Goal: Task Accomplishment & Management: Manage account settings

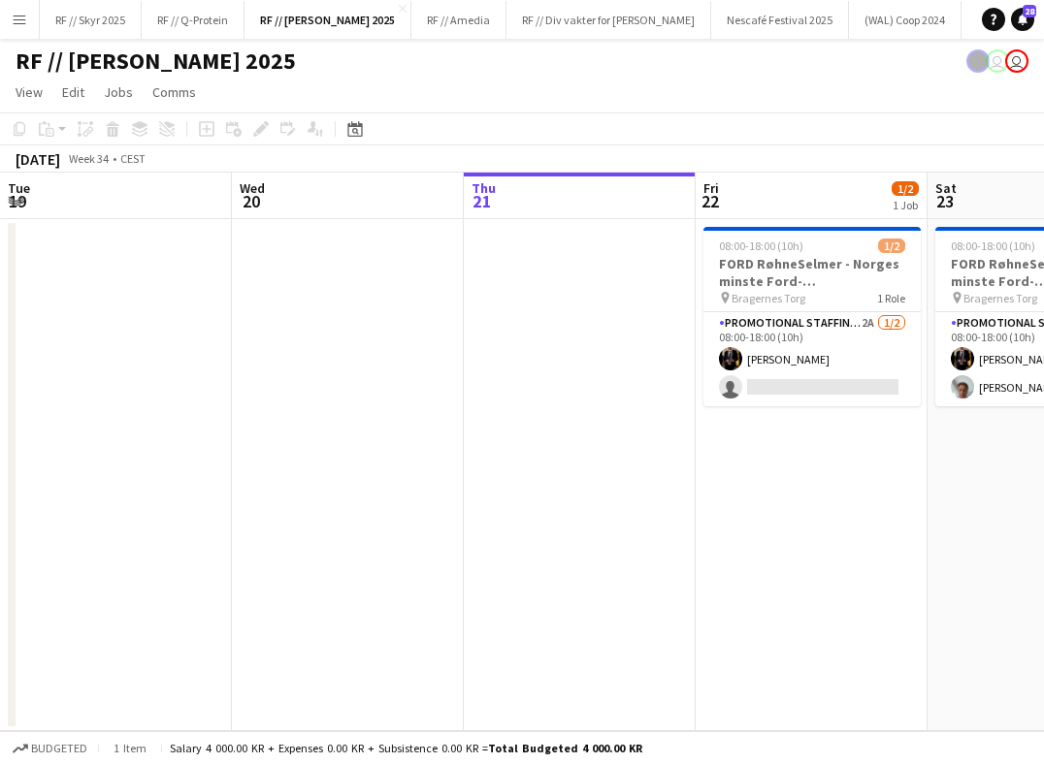
scroll to position [0, 431]
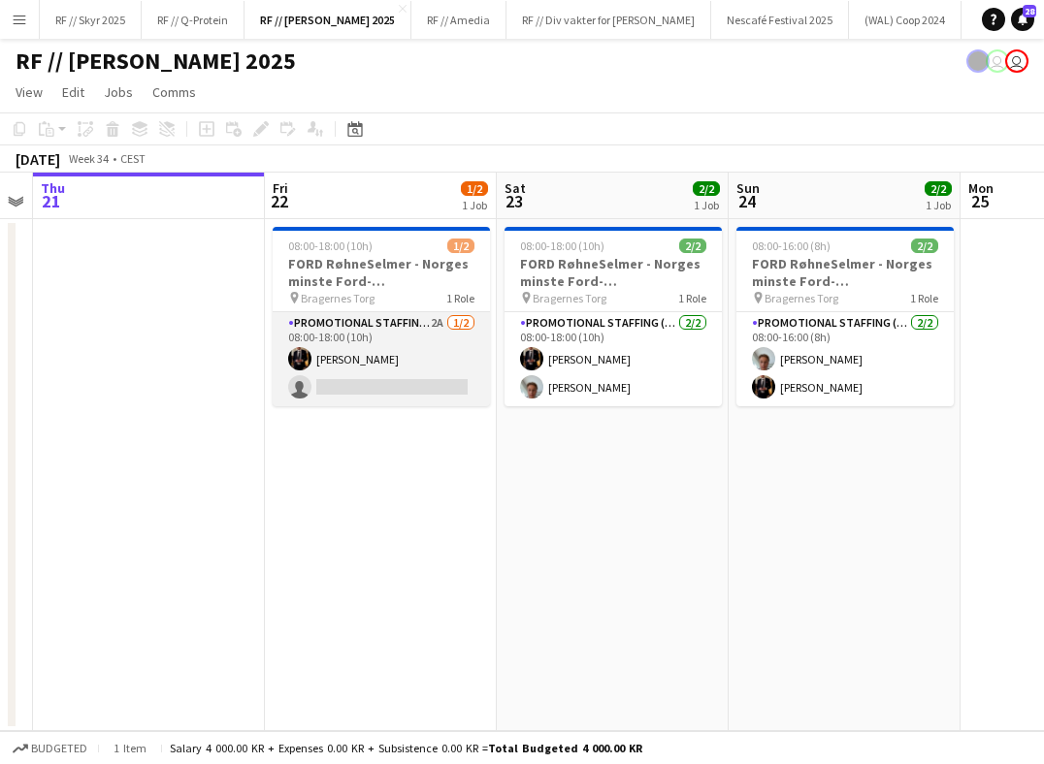
click at [353, 383] on app-card-role "Promotional Staffing (Brand Ambassadors) 2A [DATE] 08:00-18:00 (10h) [PERSON_NA…" at bounding box center [381, 359] width 217 height 94
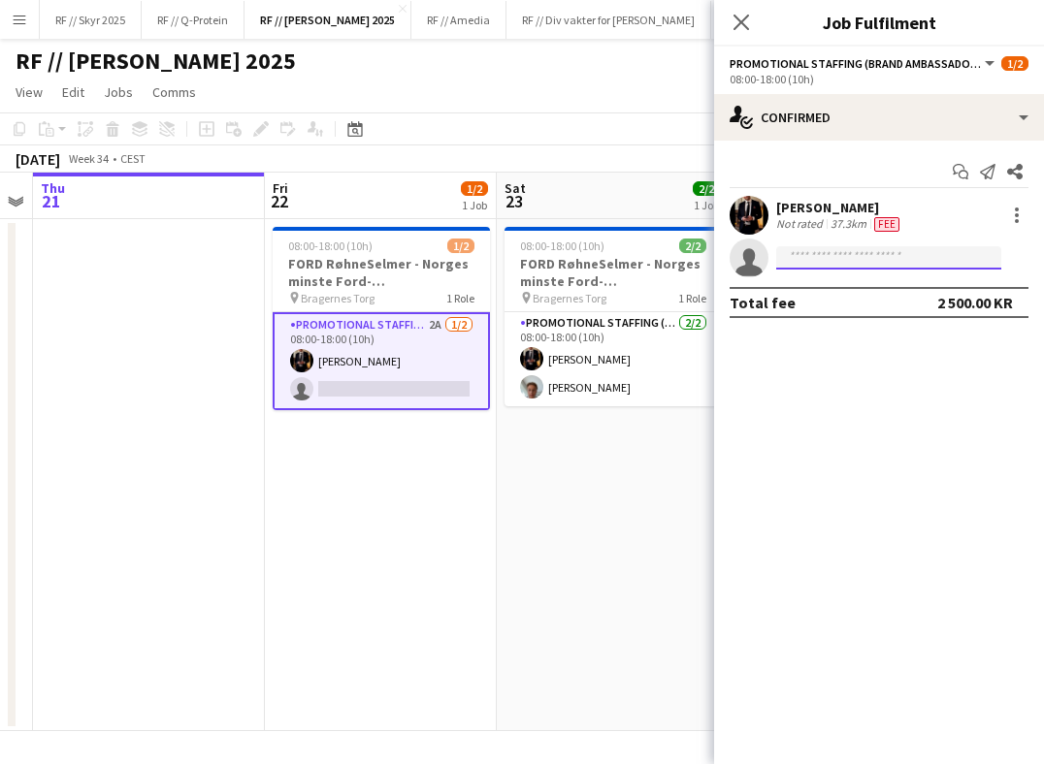
click at [812, 263] on input at bounding box center [888, 257] width 225 height 23
type input "*"
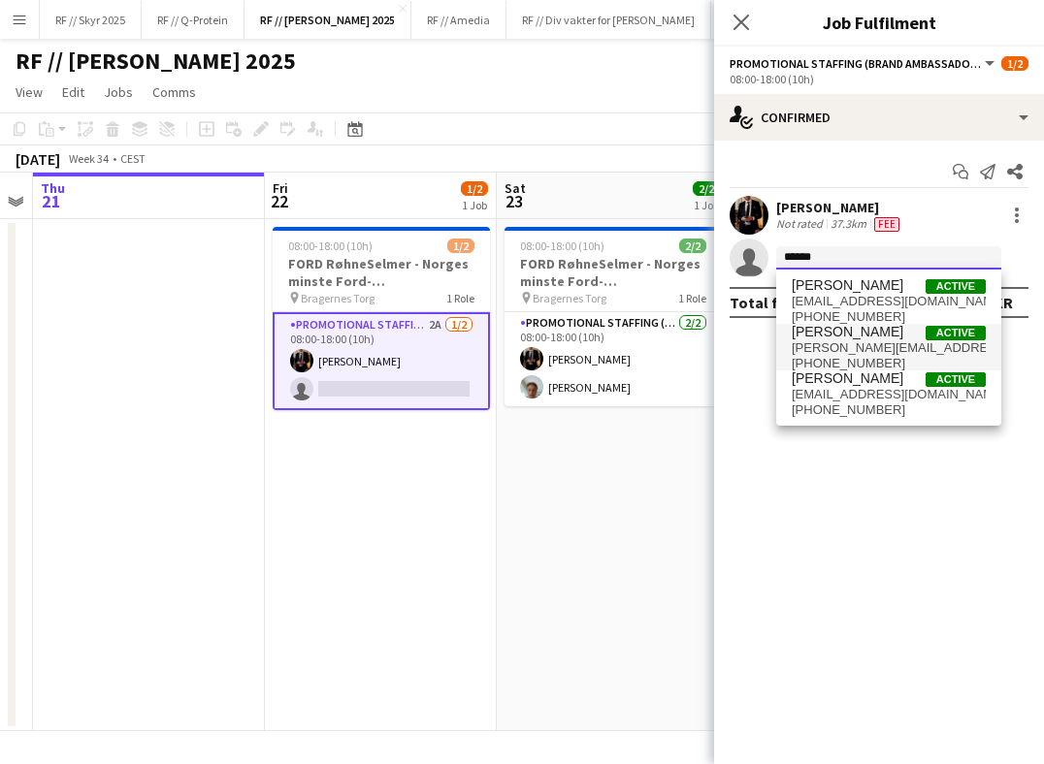
type input "******"
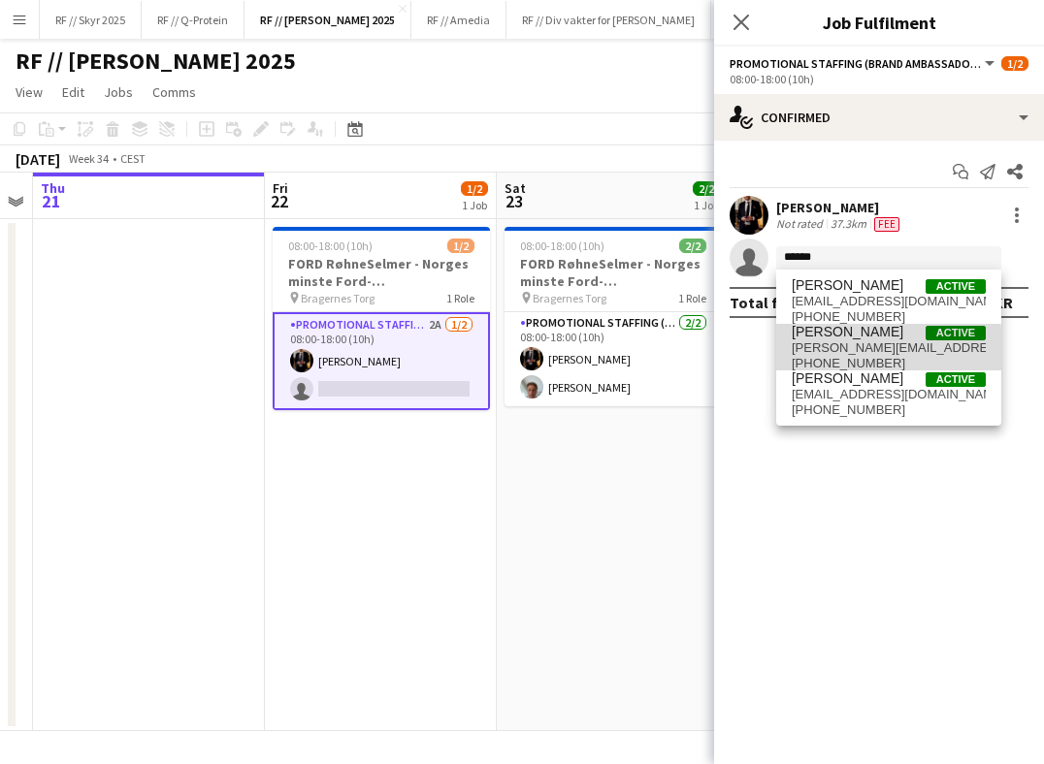
click at [832, 352] on span "[PERSON_NAME][EMAIL_ADDRESS][DOMAIN_NAME]" at bounding box center [888, 348] width 194 height 16
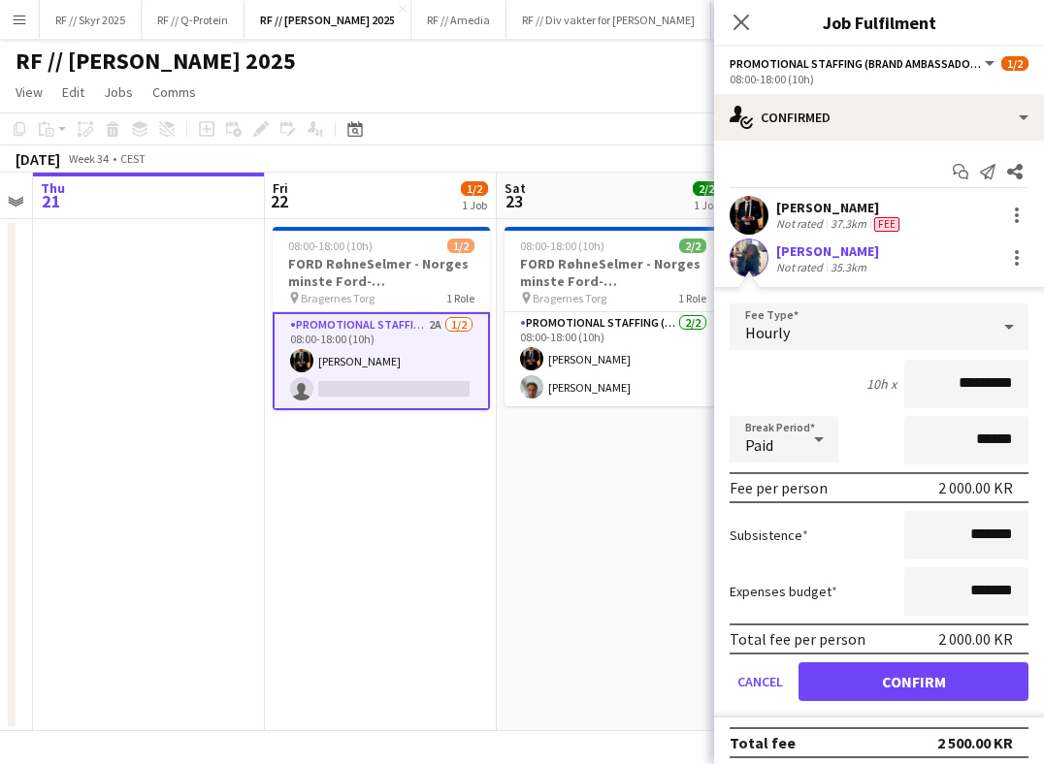
click at [747, 264] on app-user-avatar at bounding box center [748, 258] width 39 height 39
click at [783, 252] on div "[PERSON_NAME]" at bounding box center [827, 250] width 103 height 17
click at [874, 685] on button "Confirm" at bounding box center [913, 681] width 230 height 39
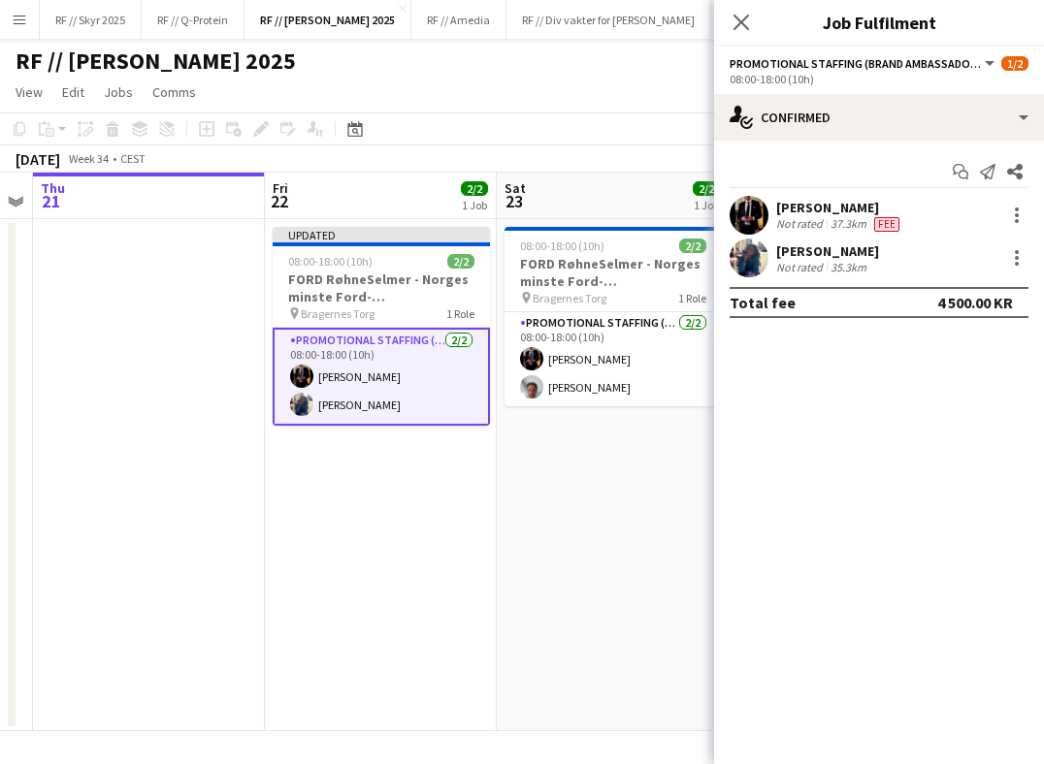
click at [748, 256] on app-user-avatar at bounding box center [748, 258] width 39 height 39
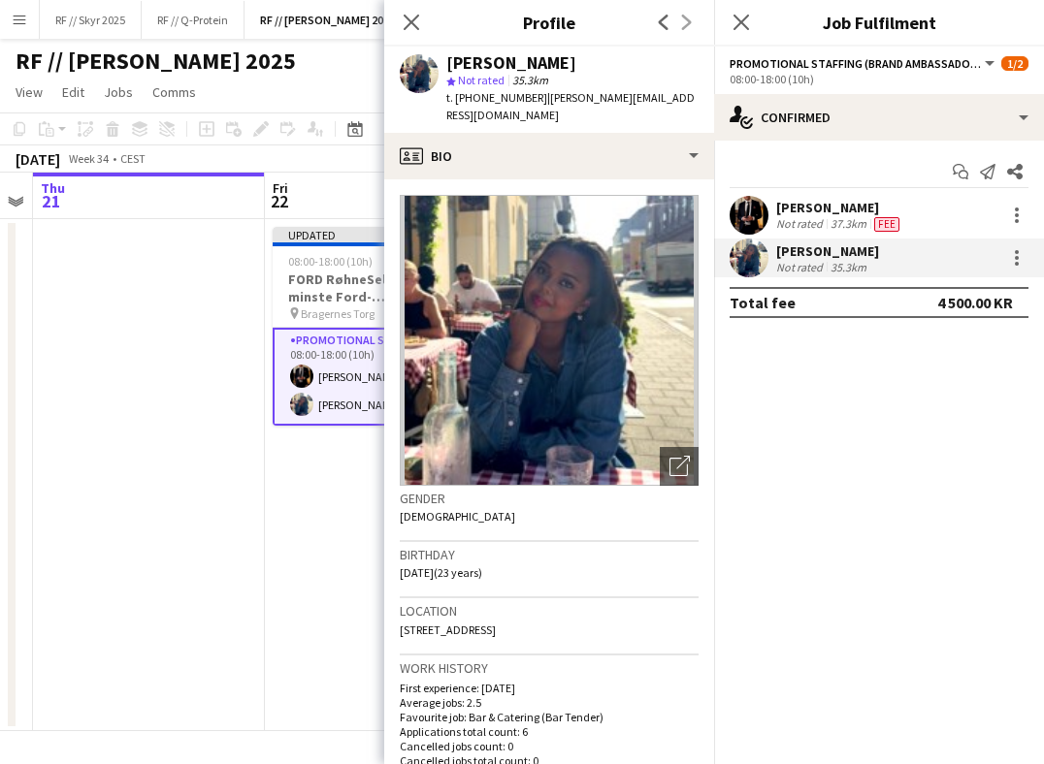
click at [305, 524] on app-date-cell "Updated 08:00-18:00 (10h) 2/2 FORD RøhneSelmer - Norges minste Ford-forhandlerk…" at bounding box center [381, 475] width 232 height 512
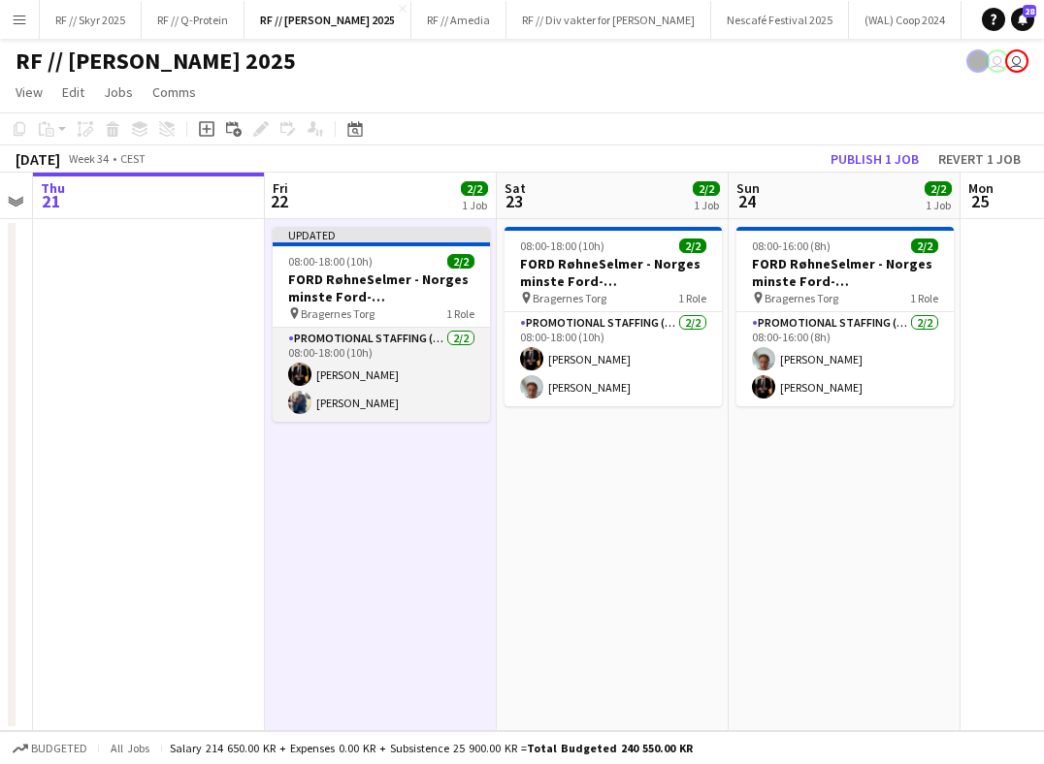
click at [397, 382] on app-card-role "Promotional Staffing (Brand Ambassadors) [DATE] 08:00-18:00 (10h) [PERSON_NAME]…" at bounding box center [381, 375] width 217 height 94
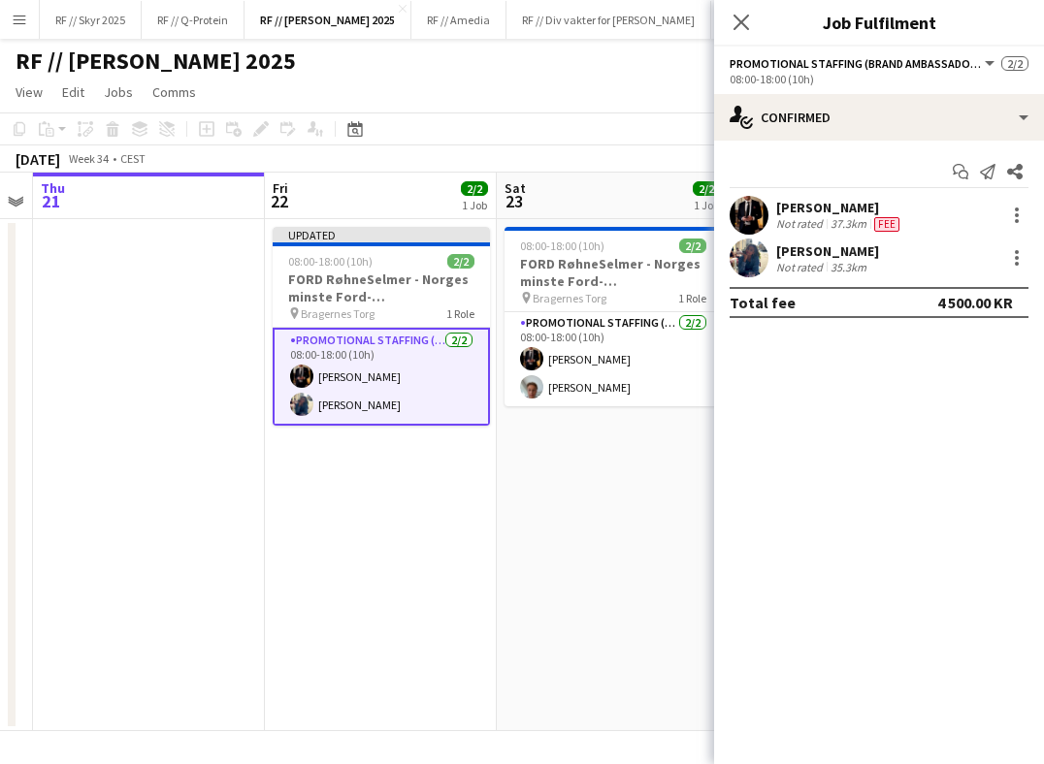
click at [740, 257] on app-user-avatar at bounding box center [748, 258] width 39 height 39
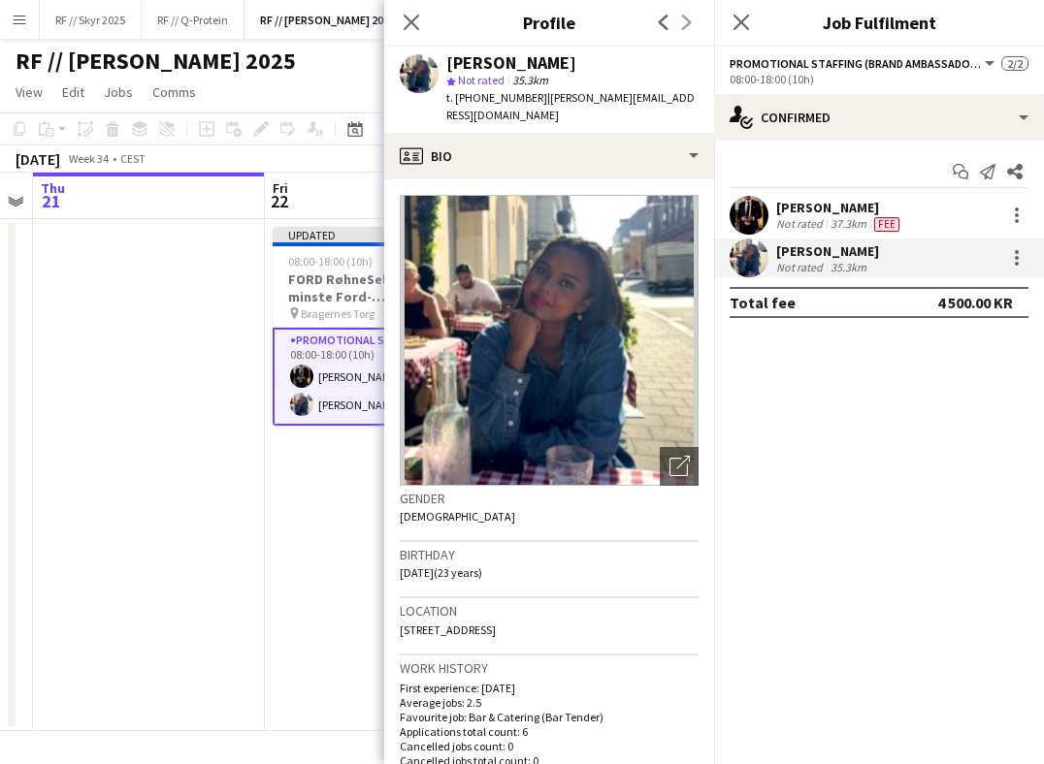
click at [287, 504] on app-date-cell "Updated 08:00-18:00 (10h) 2/2 FORD RøhneSelmer - Norges minste Ford-forhandlerk…" at bounding box center [381, 475] width 232 height 512
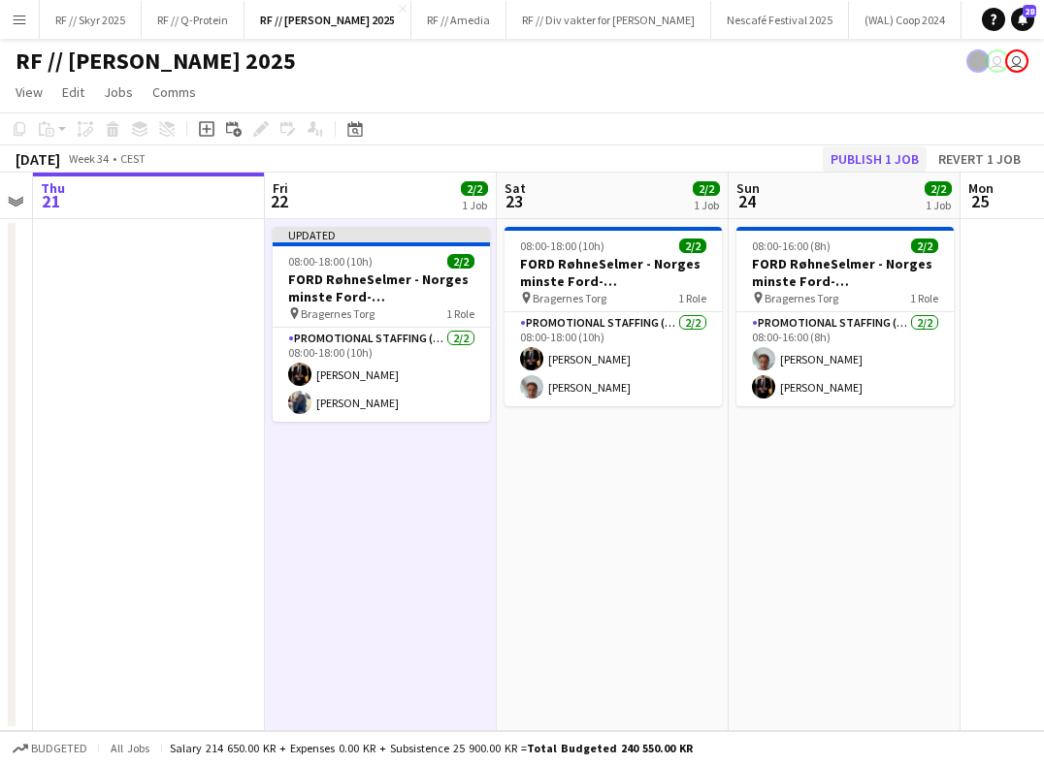
click at [882, 157] on button "Publish 1 job" at bounding box center [874, 158] width 104 height 25
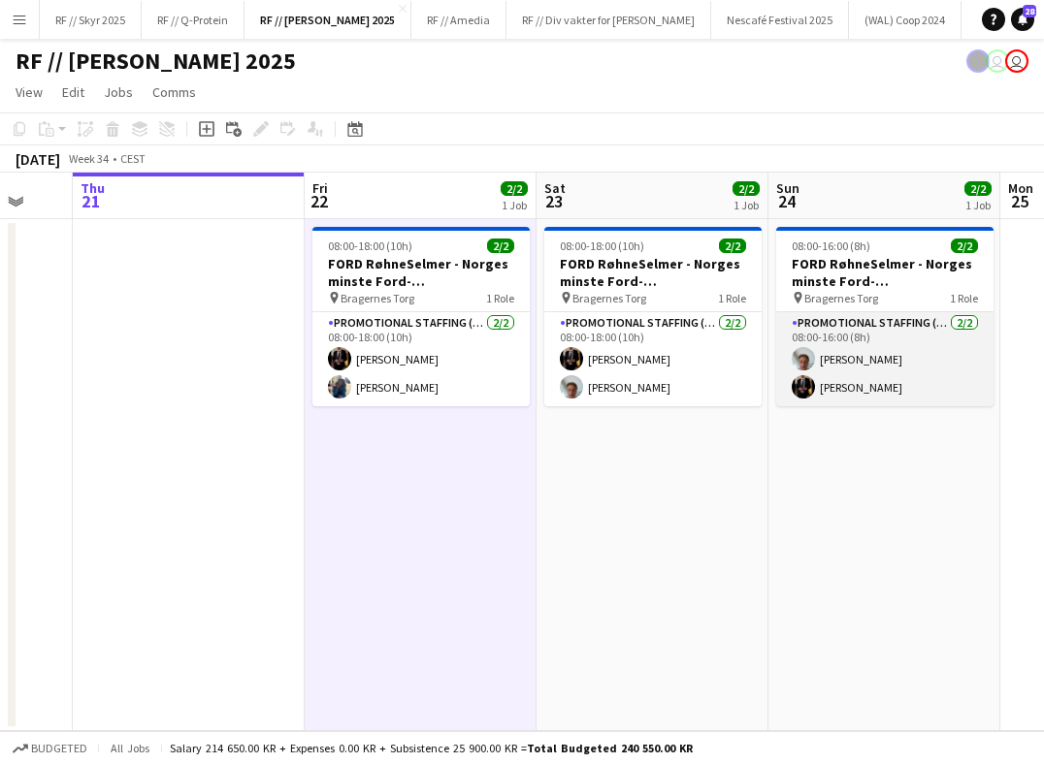
scroll to position [0, 604]
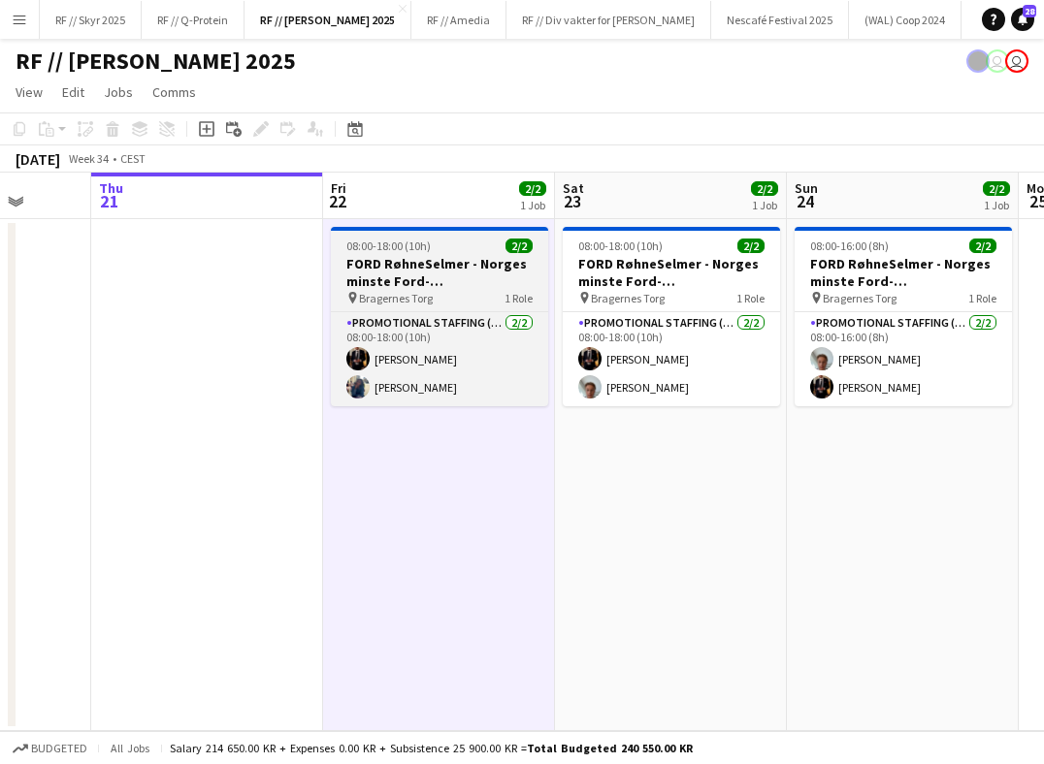
click at [434, 268] on h3 "FORD RøhneSelmer - Norges minste Ford-forhandlerkontor" at bounding box center [439, 272] width 217 height 35
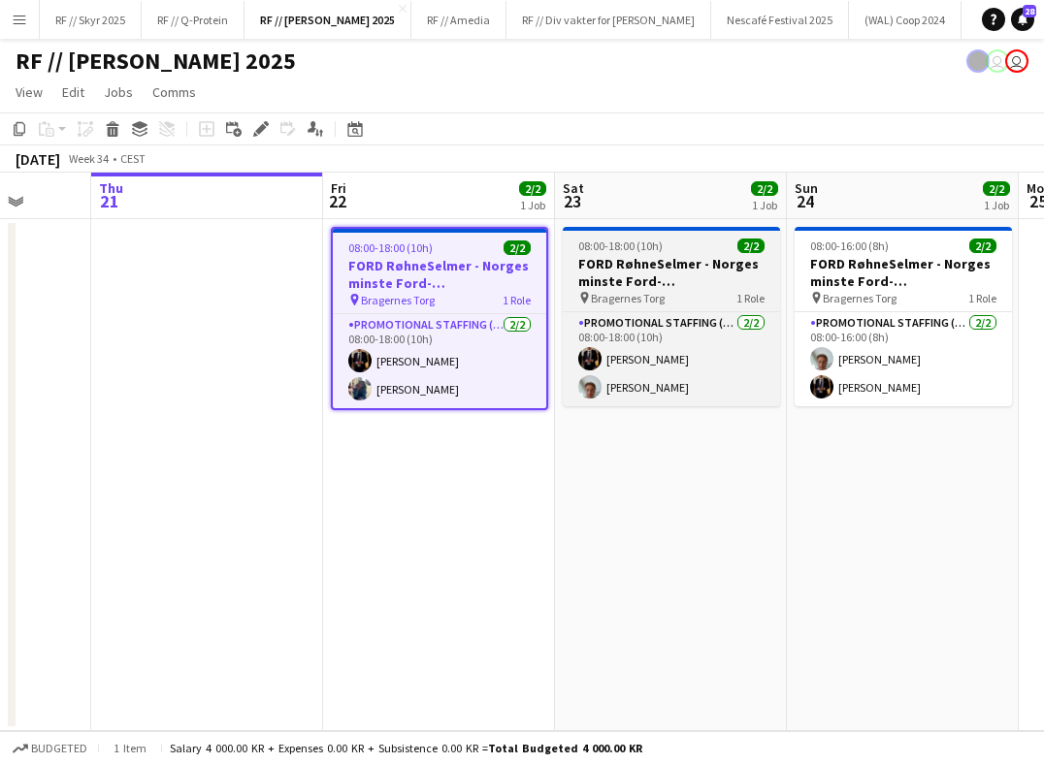
click at [697, 262] on h3 "FORD RøhneSelmer - Norges minste Ford-forhandlerkontor" at bounding box center [671, 272] width 217 height 35
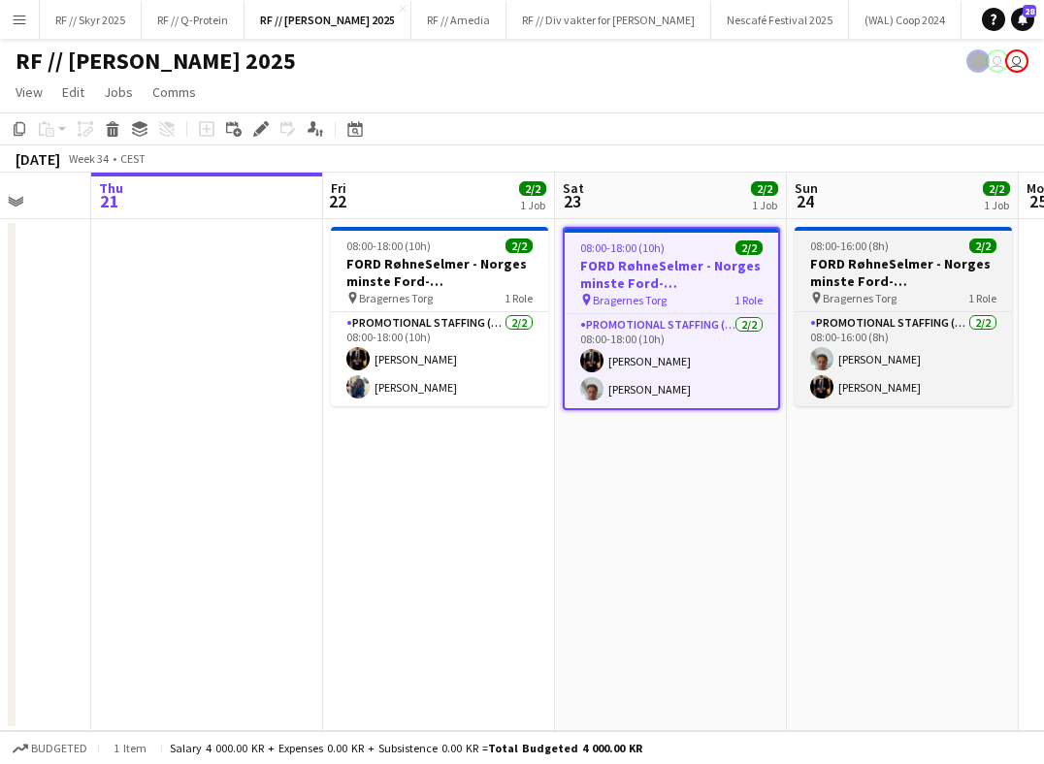
click at [885, 279] on h3 "FORD RøhneSelmer - Norges minste Ford-forhandlerkontor" at bounding box center [902, 272] width 217 height 35
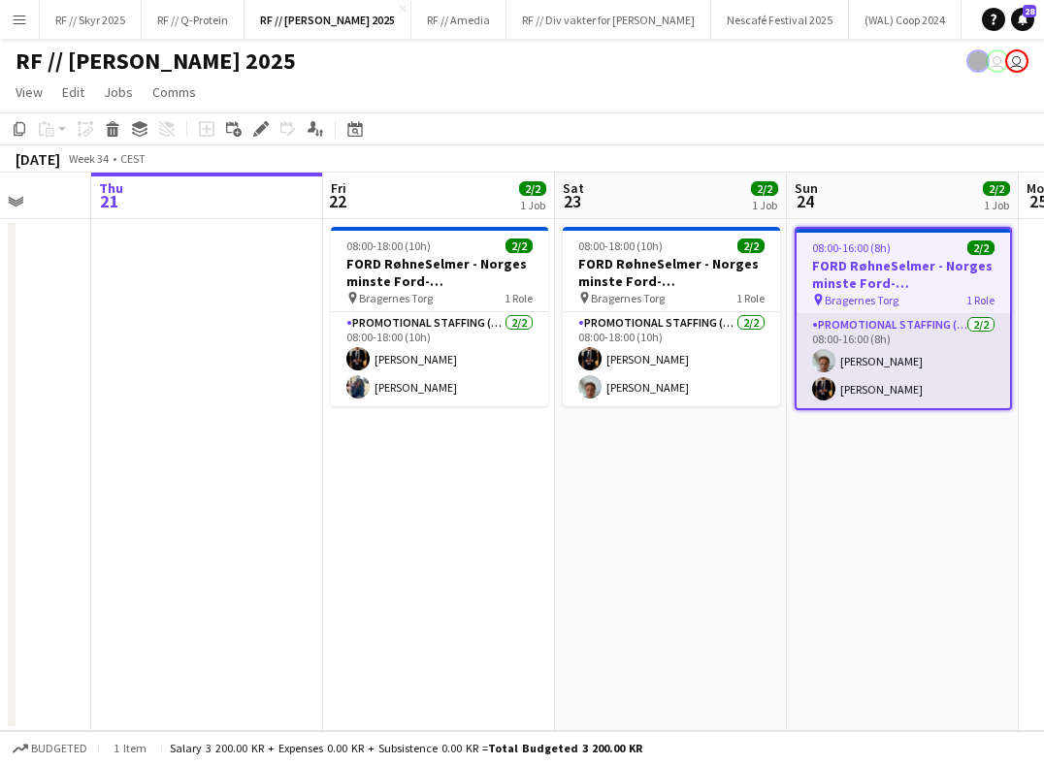
click at [849, 372] on app-card-role "Promotional Staffing (Brand Ambassadors) [DATE] 08:00-16:00 (8h) [PERSON_NAME] …" at bounding box center [902, 361] width 213 height 94
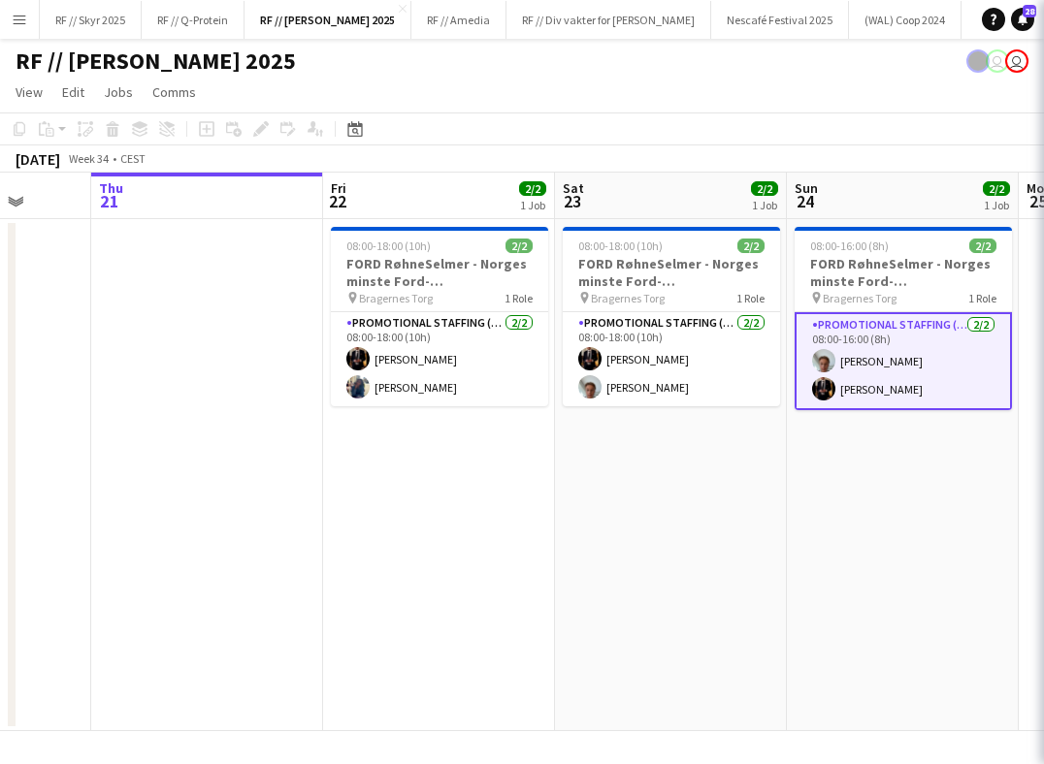
scroll to position [0, 603]
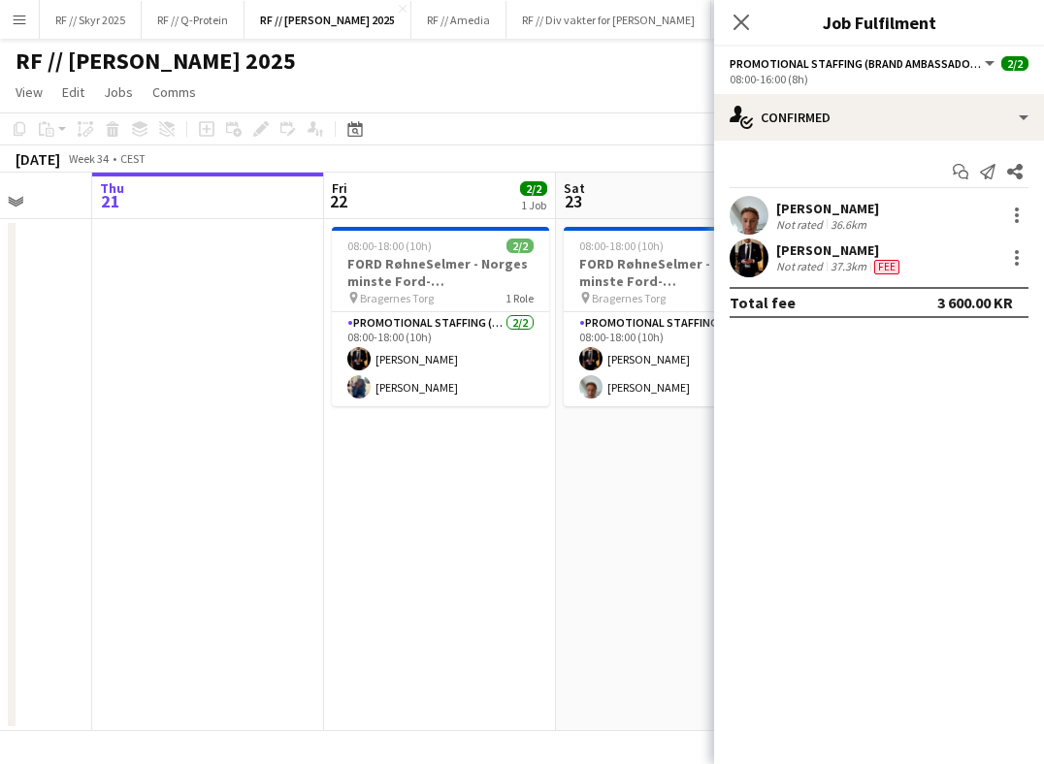
click at [747, 208] on app-user-avatar at bounding box center [748, 215] width 39 height 39
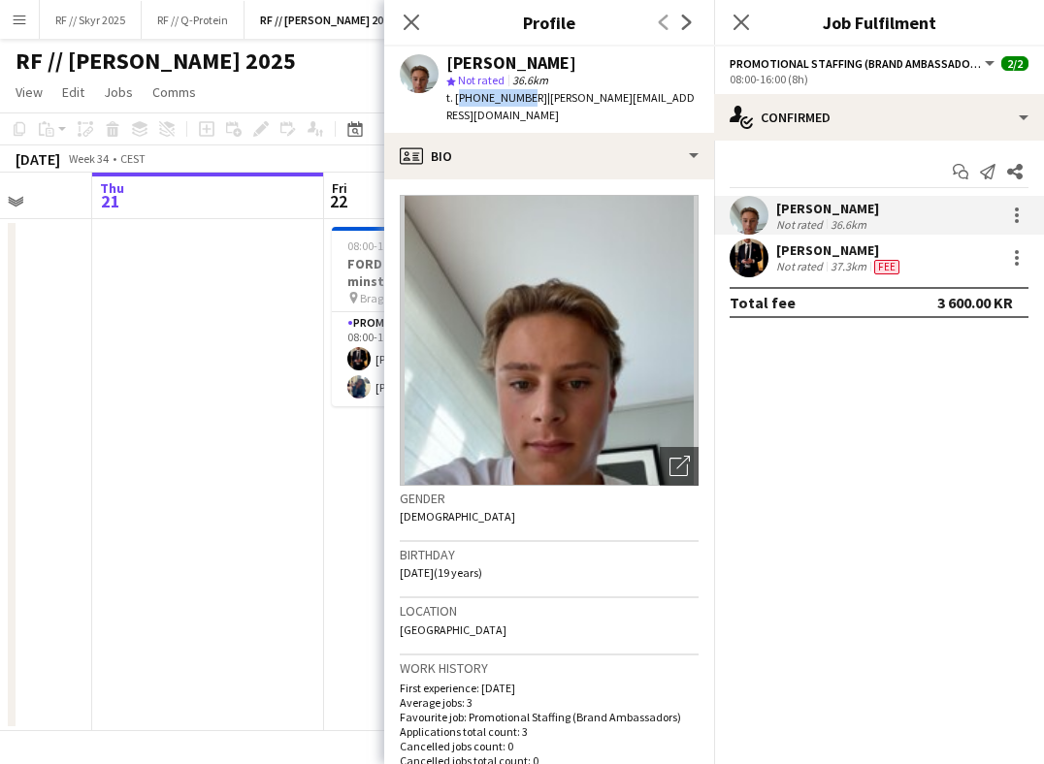
drag, startPoint x: 519, startPoint y: 99, endPoint x: 456, endPoint y: 99, distance: 63.0
click at [456, 99] on span "t. [PHONE_NUMBER]" at bounding box center [496, 97] width 101 height 15
copy span "[PHONE_NUMBER]"
